Goal: Check status: Check status

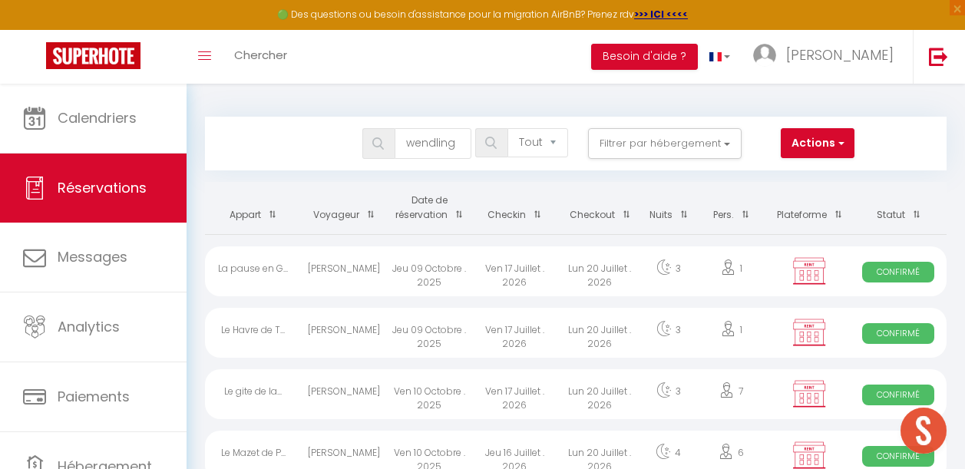
select select "not_cancelled"
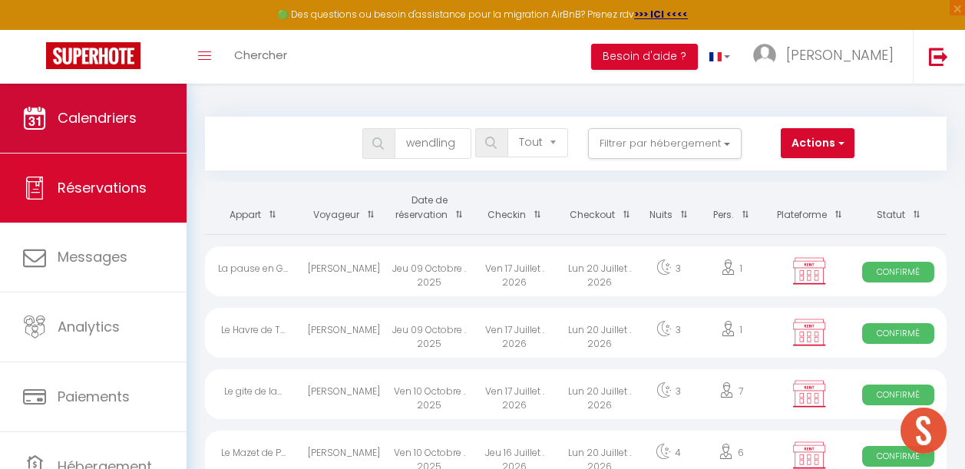
scroll to position [101, 0]
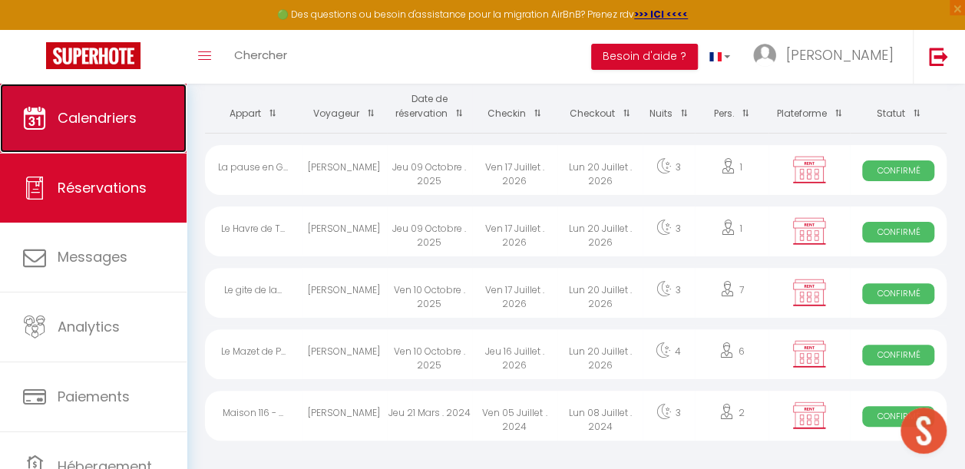
click at [109, 133] on link "Calendriers" at bounding box center [93, 118] width 187 height 69
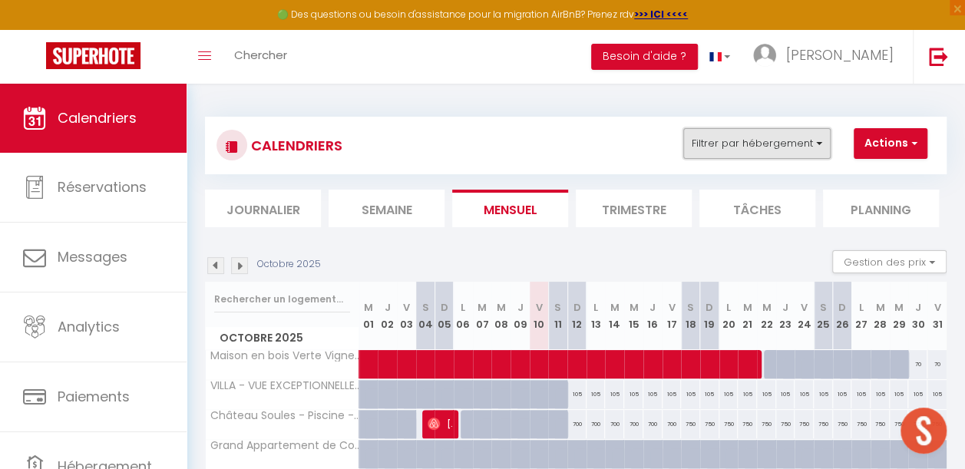
drag, startPoint x: 759, startPoint y: 142, endPoint x: 742, endPoint y: 155, distance: 22.0
click at [758, 143] on button "Filtrer par hébergement" at bounding box center [756, 143] width 147 height 31
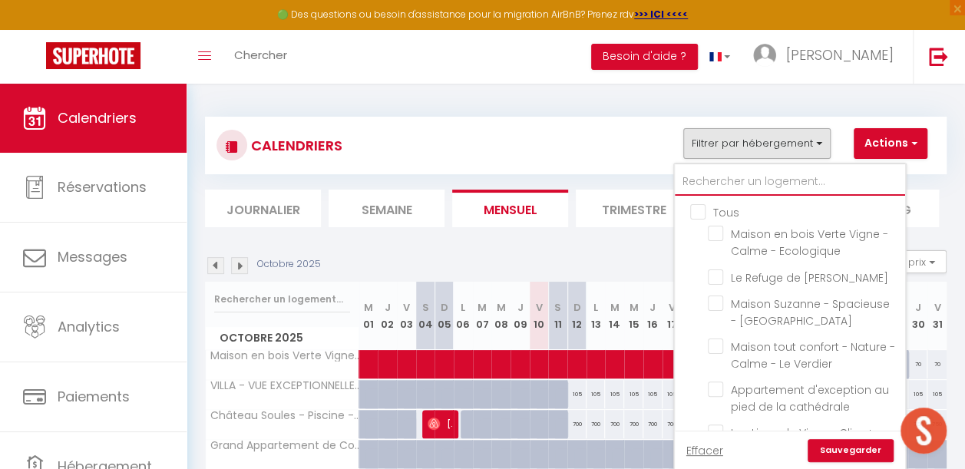
click at [720, 171] on input "text" at bounding box center [790, 182] width 230 height 28
type input "la"
checkbox input "false"
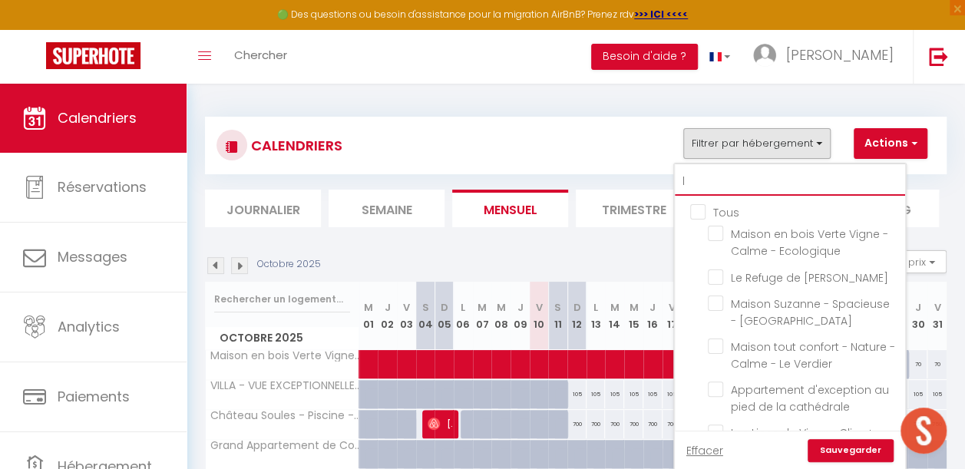
checkbox input "false"
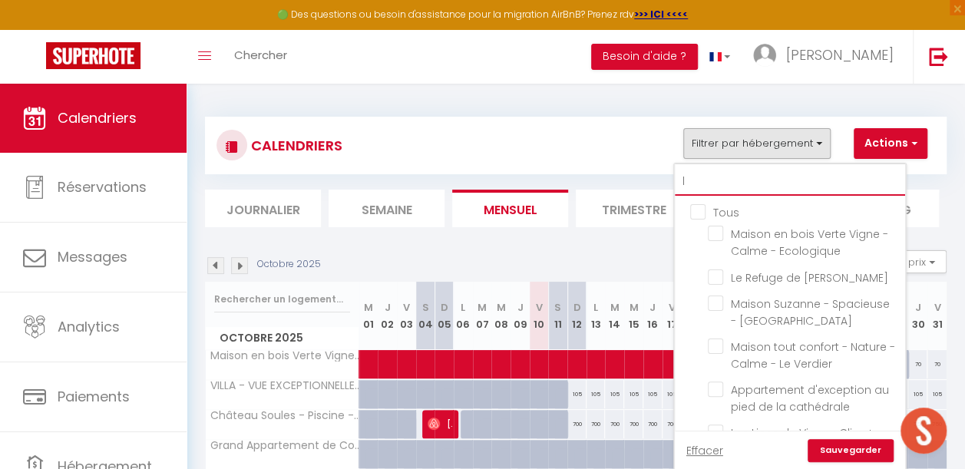
checkbox input "false"
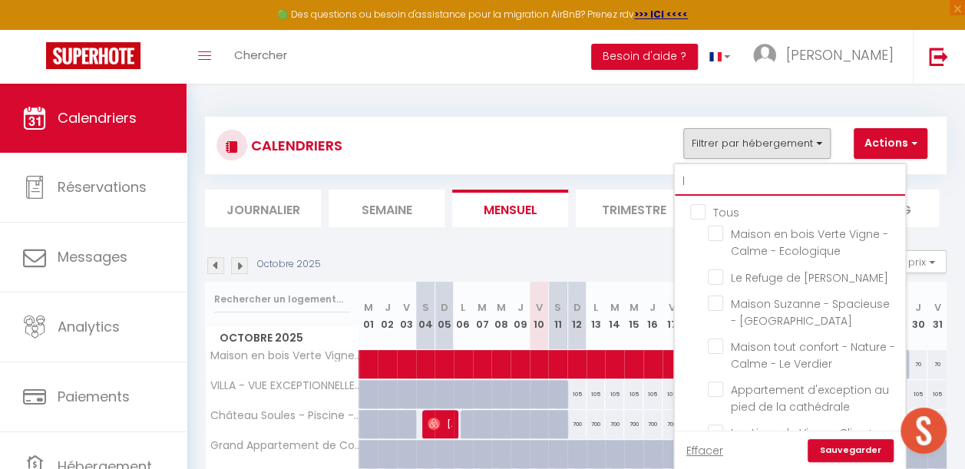
checkbox input "false"
type input "la"
checkbox input "false"
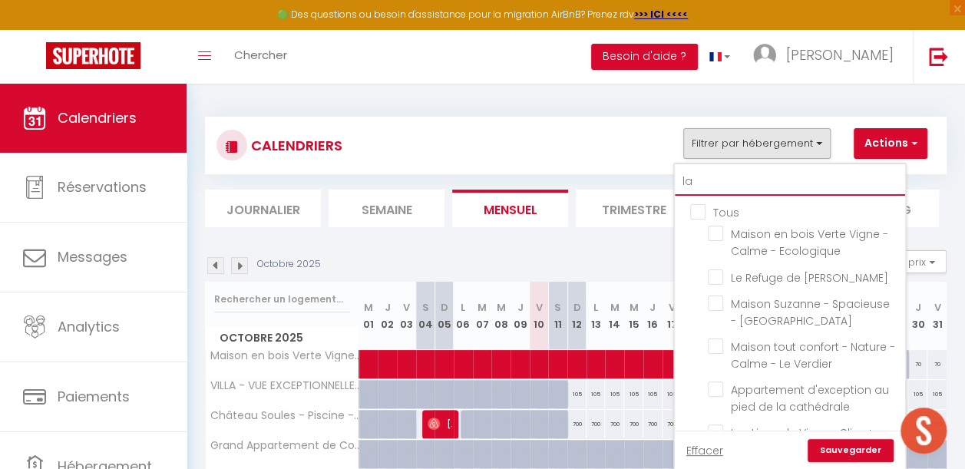
checkbox input "false"
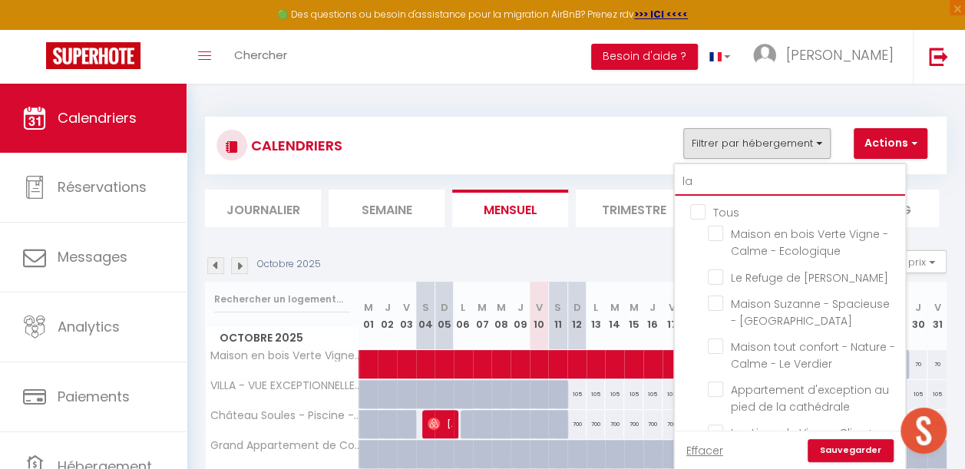
checkbox input "false"
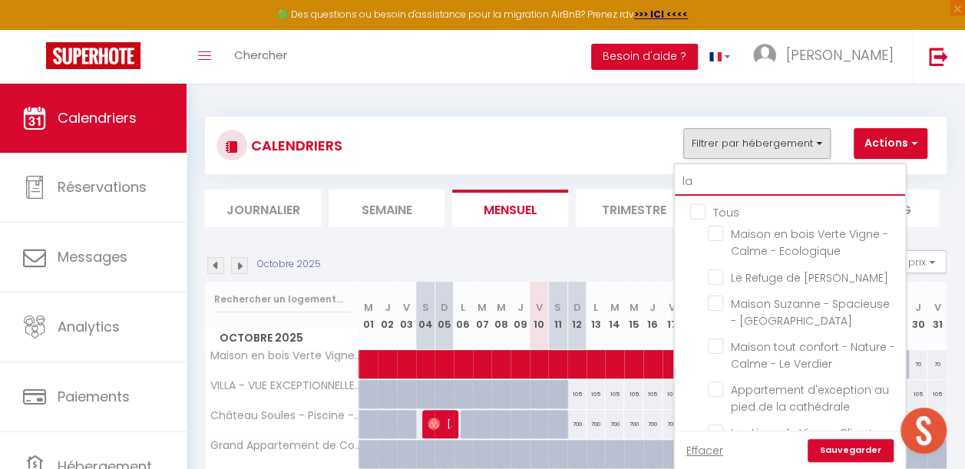
checkbox input "false"
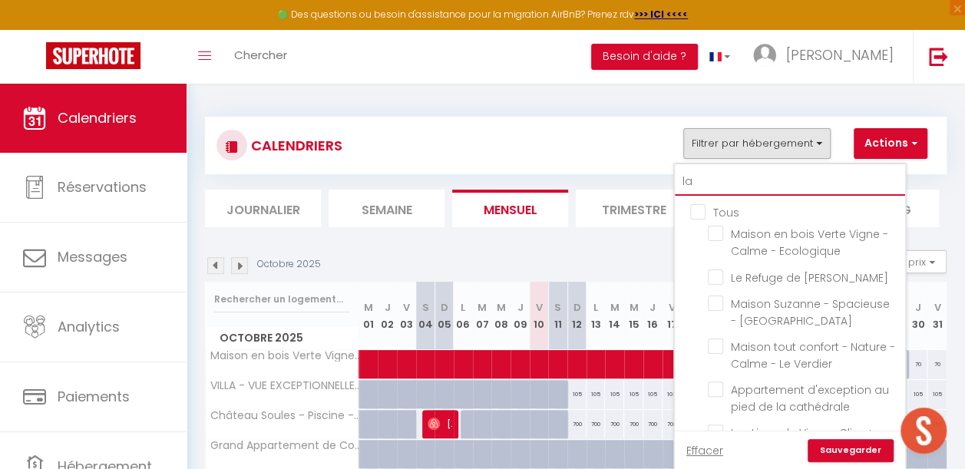
checkbox input "false"
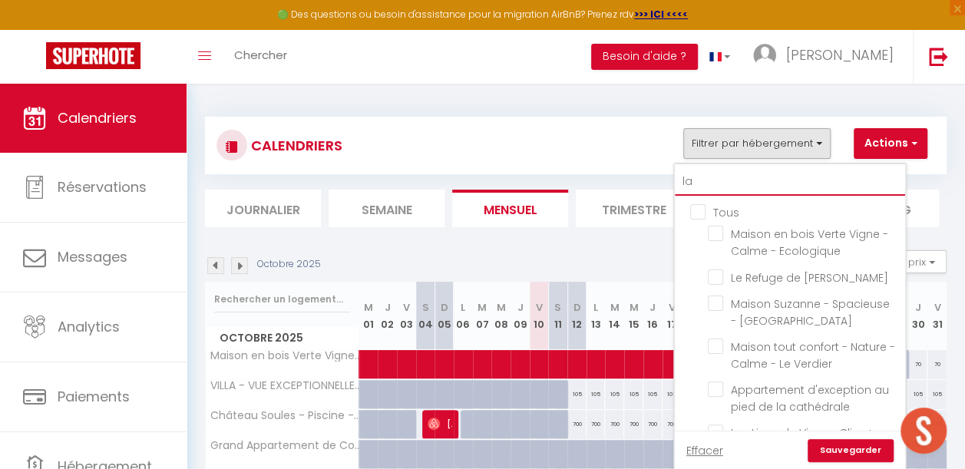
checkbox input "false"
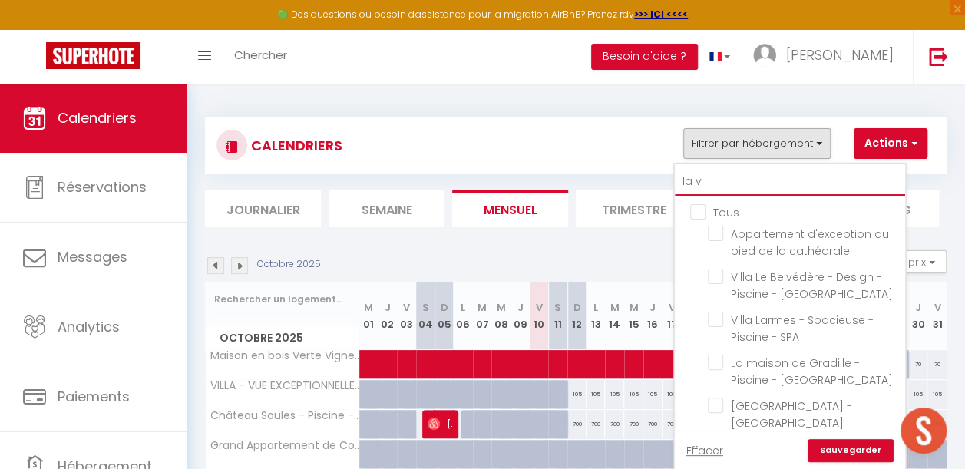
type input "la vi"
checkbox input "false"
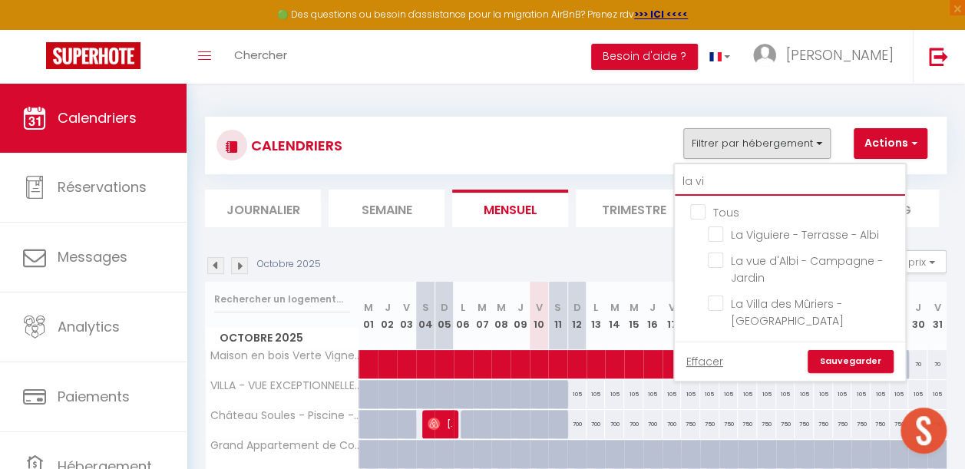
checkbox input "false"
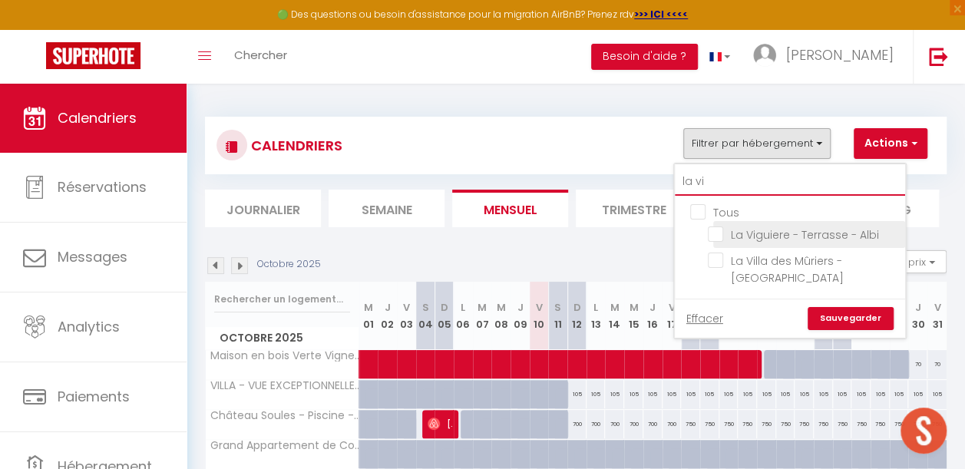
type input "la vi"
click at [717, 235] on input "La Viguiere - Terrasse - Albi" at bounding box center [804, 233] width 192 height 15
checkbox input "true"
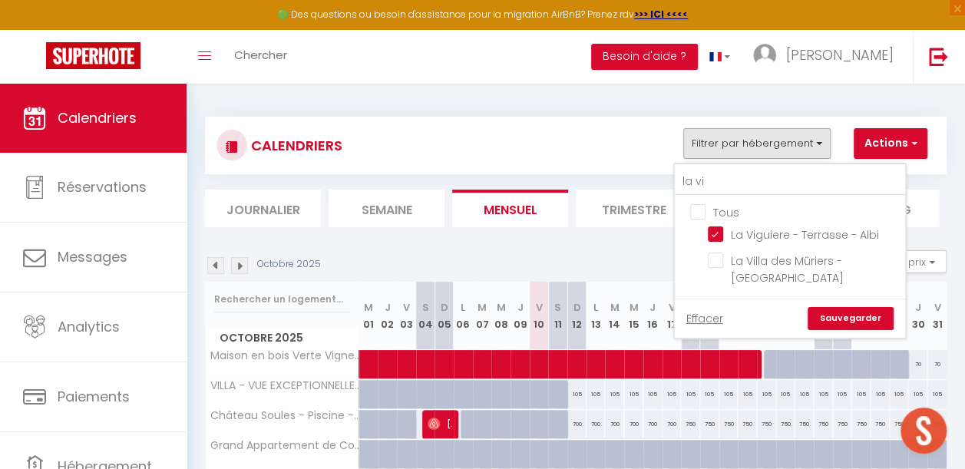
checkbox input "false"
click at [851, 309] on link "Sauvegarder" at bounding box center [851, 318] width 86 height 23
select select
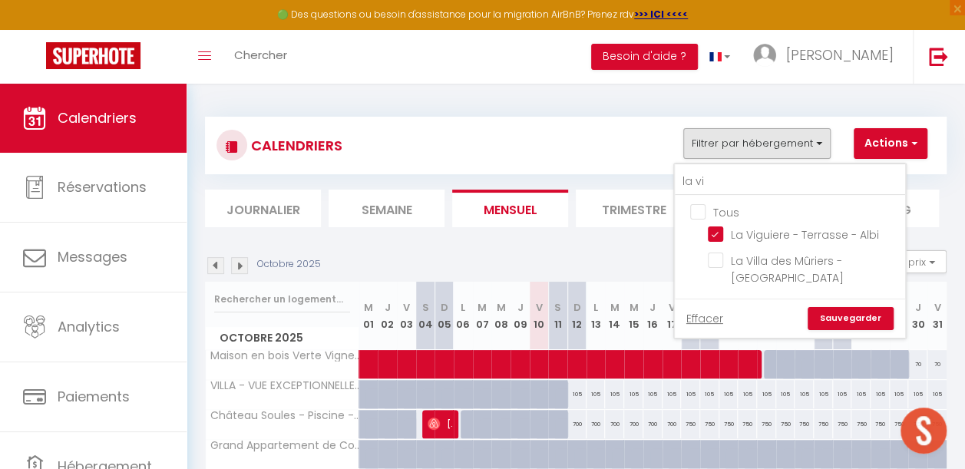
select select
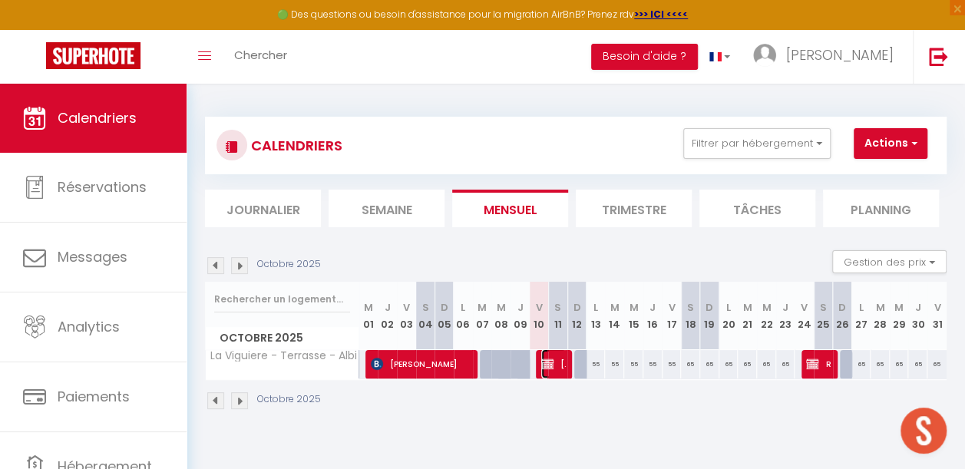
click at [545, 361] on img at bounding box center [547, 364] width 12 height 12
select select "OK"
select select "KO"
select select "1"
select select "0"
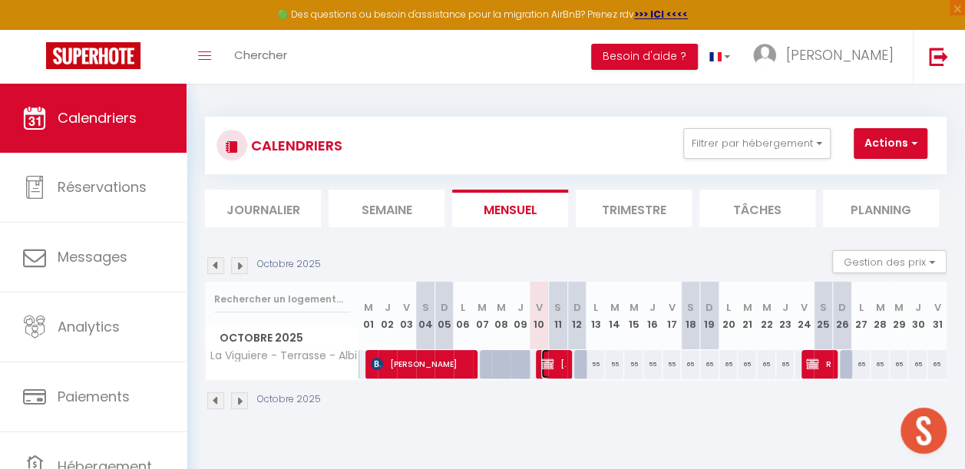
select select "1"
select select
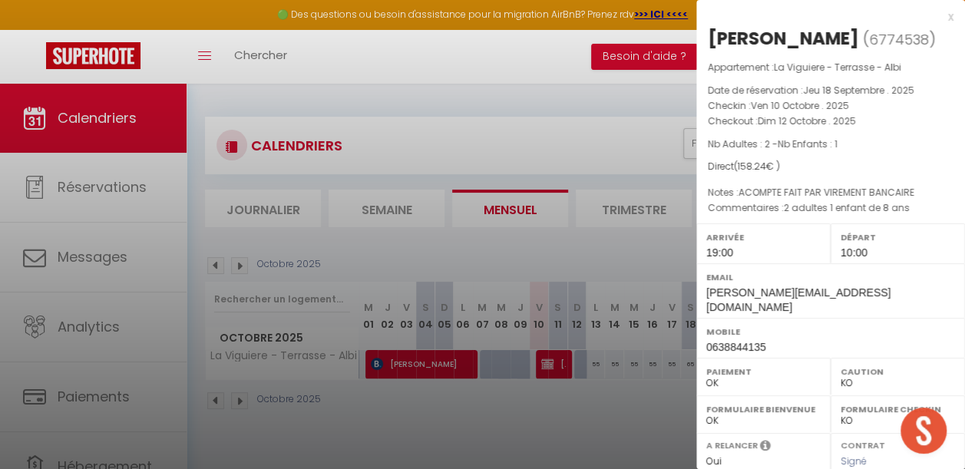
click at [559, 438] on div at bounding box center [482, 234] width 965 height 469
